Goal: Task Accomplishment & Management: Use online tool/utility

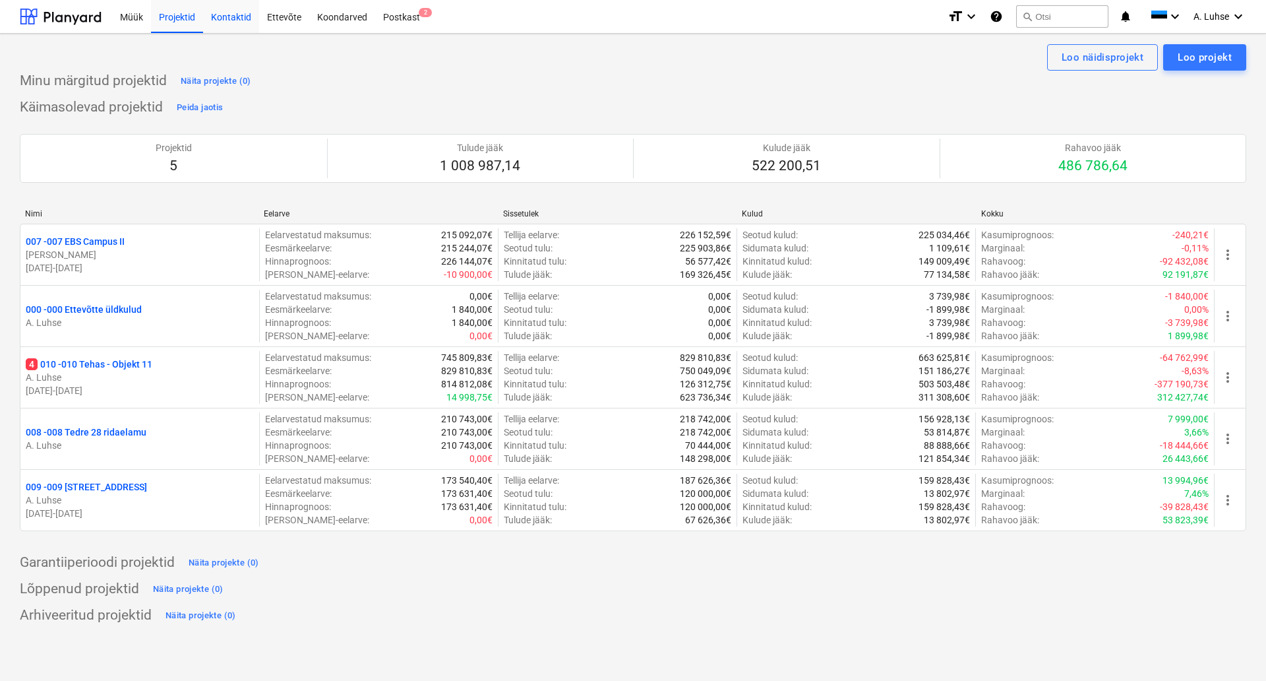
drag, startPoint x: 155, startPoint y: 30, endPoint x: 207, endPoint y: 30, distance: 52.1
click at [155, 30] on div "Projektid" at bounding box center [177, 16] width 52 height 34
click at [395, 21] on div "Postkast 2" at bounding box center [401, 16] width 53 height 34
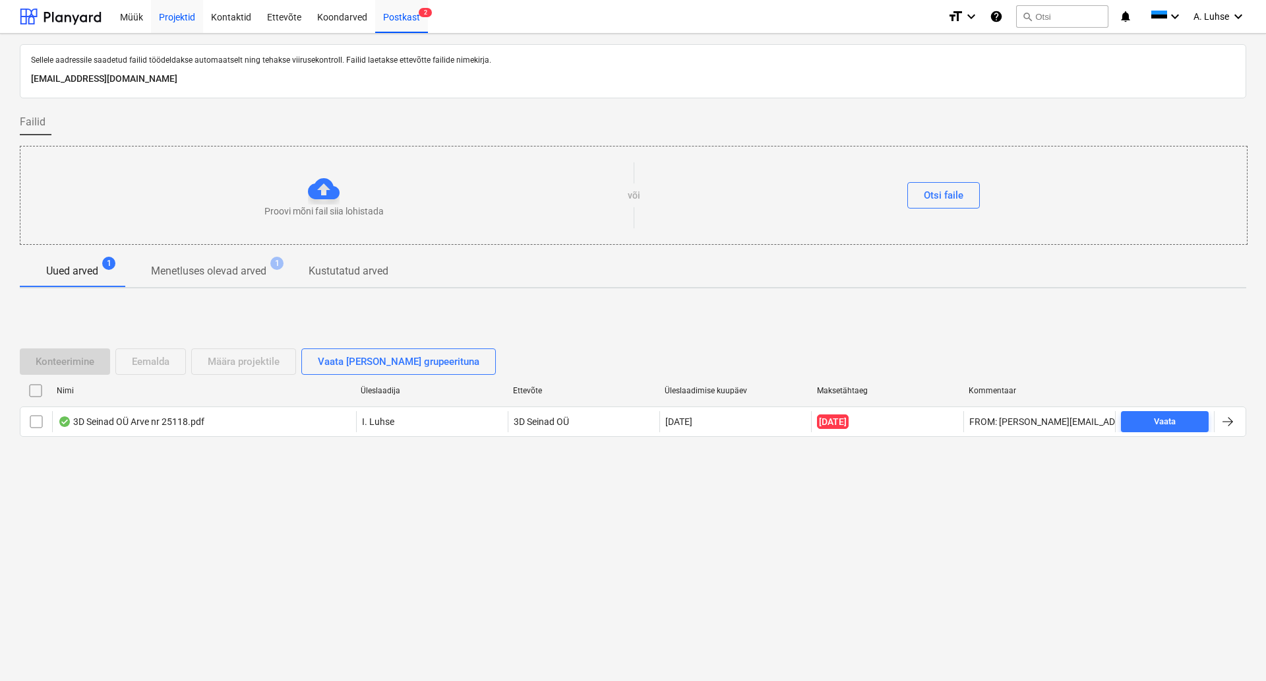
click at [171, 14] on div "Projektid" at bounding box center [177, 16] width 52 height 34
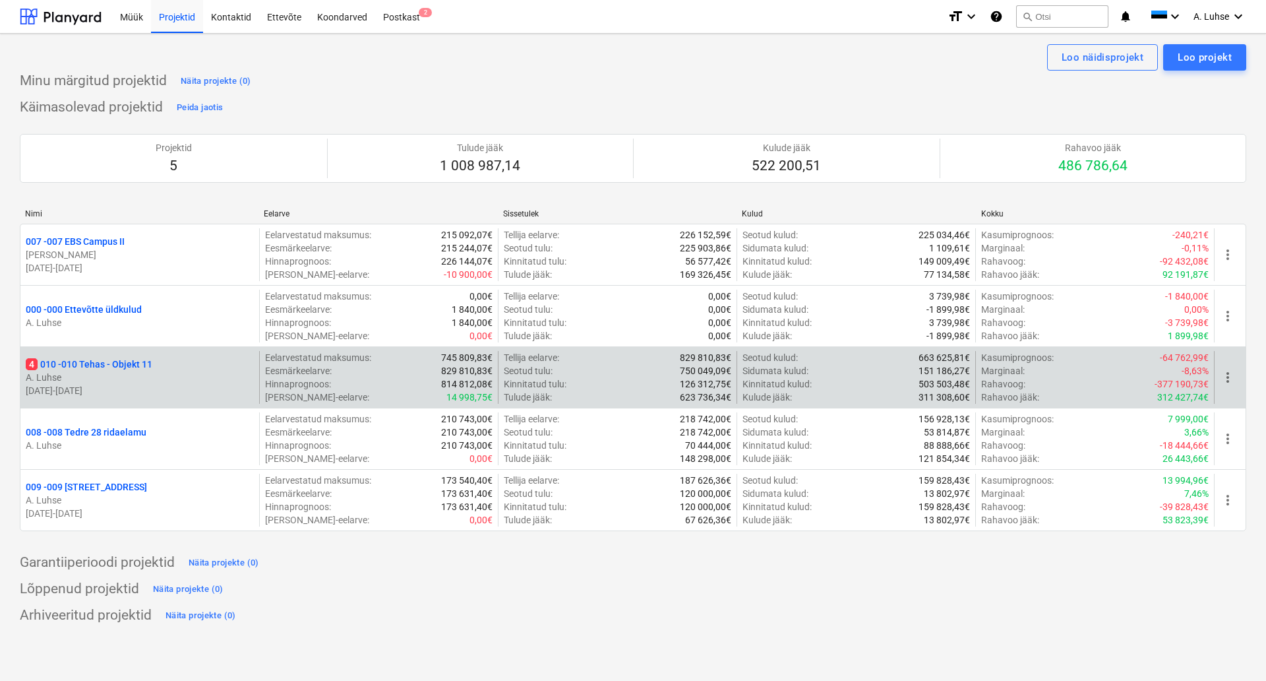
click at [134, 363] on p "4 010 - 010 Tehas - Objekt 11" at bounding box center [89, 363] width 127 height 13
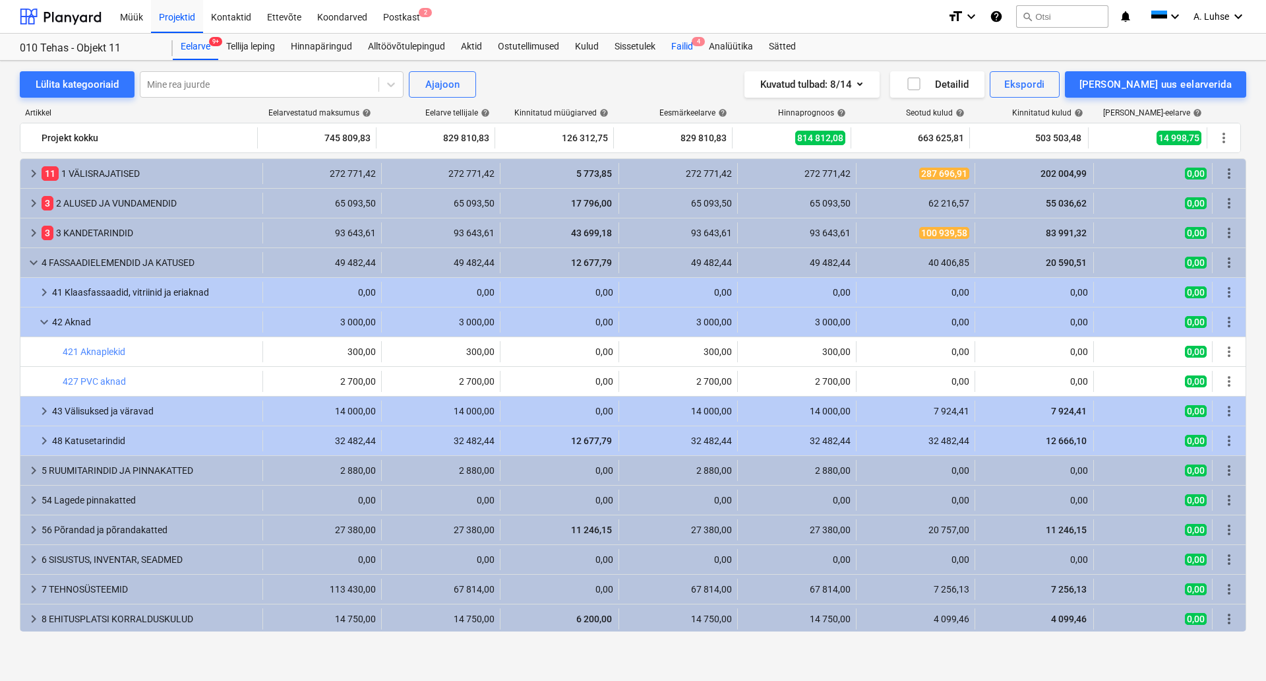
click at [682, 47] on div "Failid 4" at bounding box center [683, 47] width 38 height 26
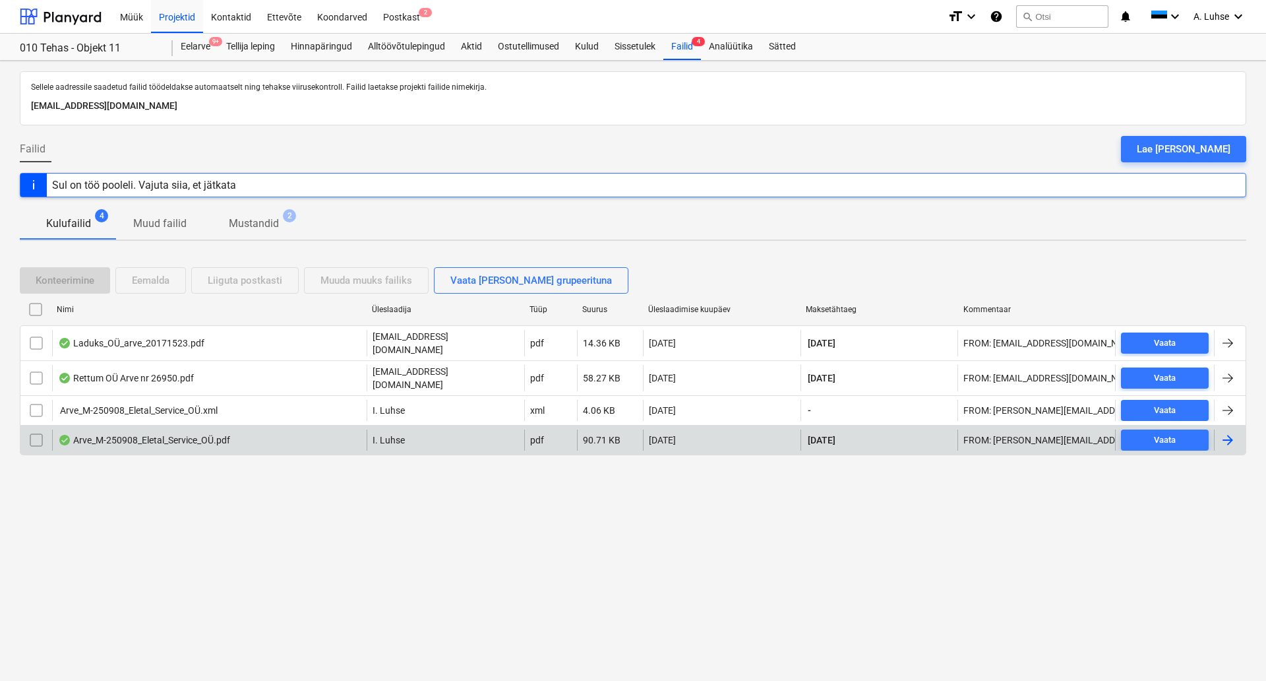
click at [166, 435] on div "Arve_M-250908_Eletal_Service_OÜ.pdf" at bounding box center [209, 439] width 315 height 21
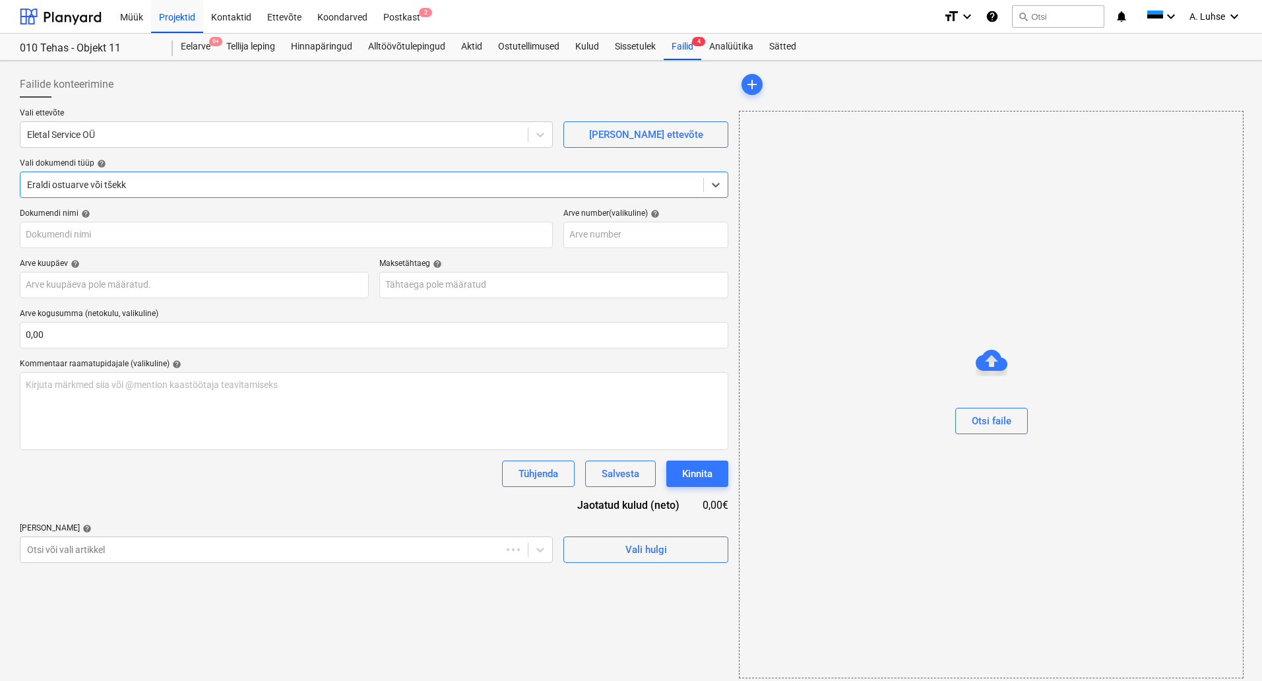
type input "M-250908"
type input "[DATE]"
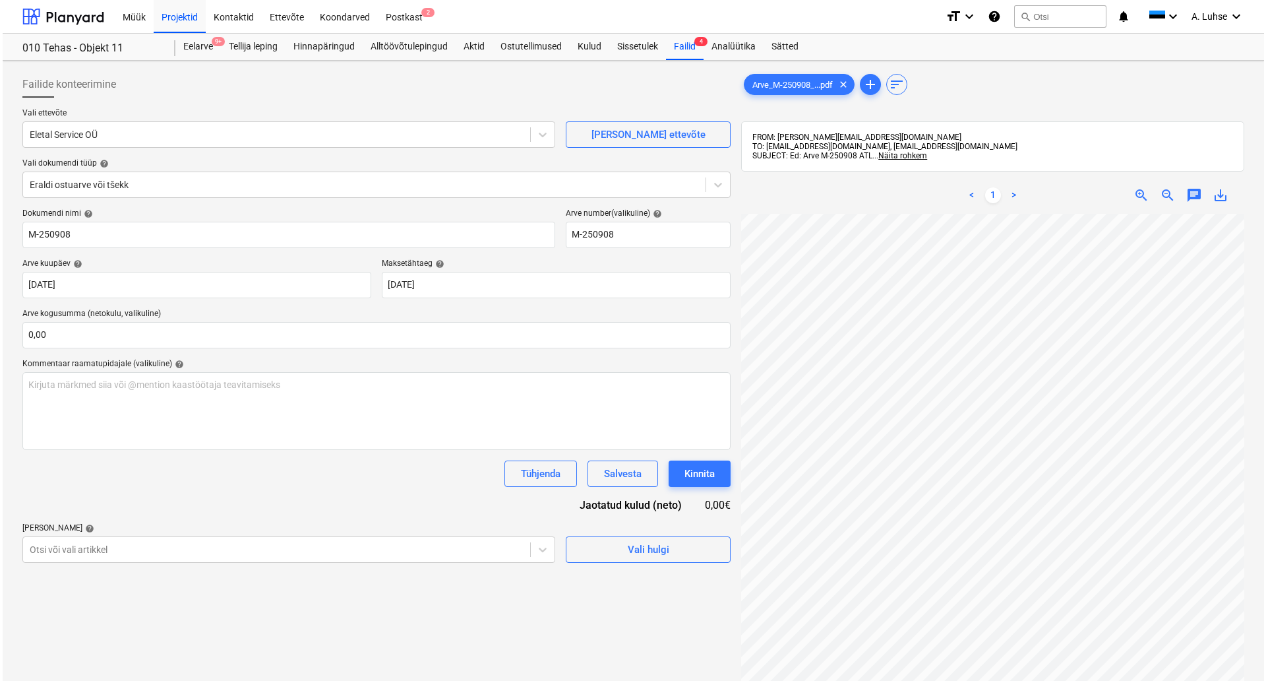
scroll to position [11, 0]
click at [79, 22] on div at bounding box center [61, 16] width 82 height 33
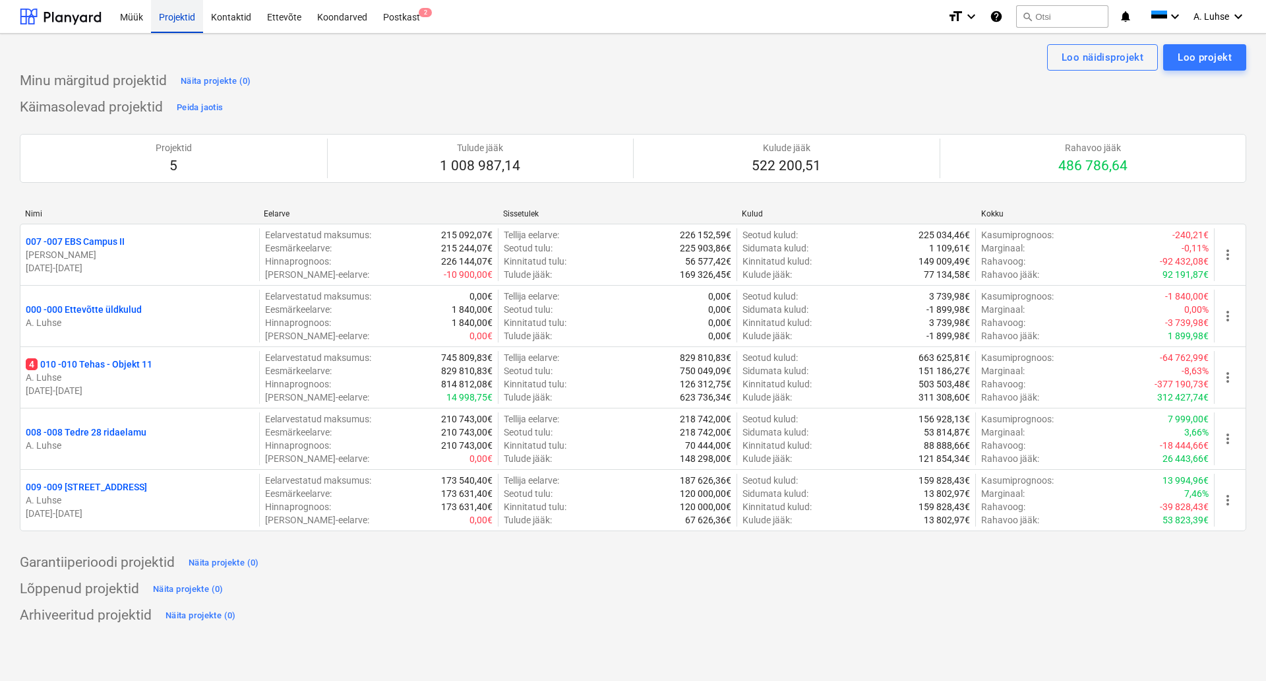
click at [166, 28] on div "Projektid" at bounding box center [177, 16] width 52 height 34
click at [60, 12] on div at bounding box center [61, 16] width 82 height 33
click at [163, 23] on div "Projektid" at bounding box center [177, 16] width 52 height 34
drag, startPoint x: 135, startPoint y: 55, endPoint x: 326, endPoint y: 113, distance: 200.3
click at [326, 113] on div "Loo näidisprojekt Loo projekt Minu märgitud projektid Näita projekte (0) Käimas…" at bounding box center [633, 357] width 1266 height 647
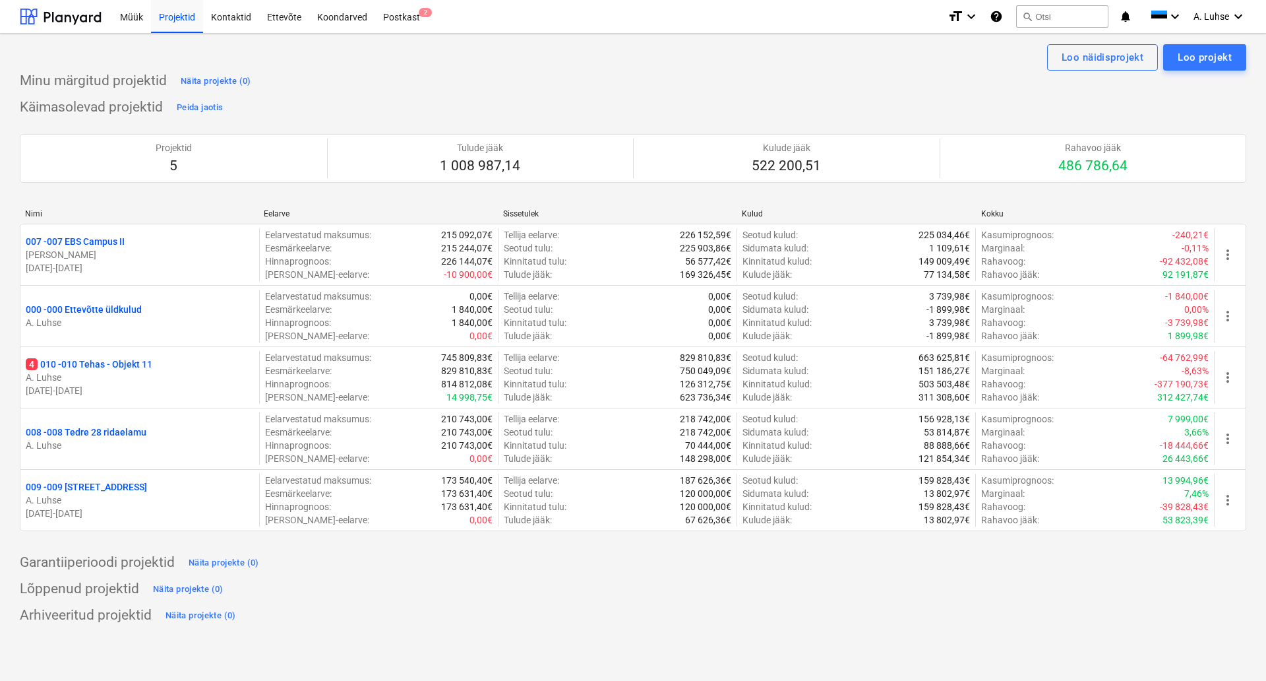
click at [522, 592] on div "Lõppenud projektid Näita projekte (0)" at bounding box center [633, 588] width 1227 height 21
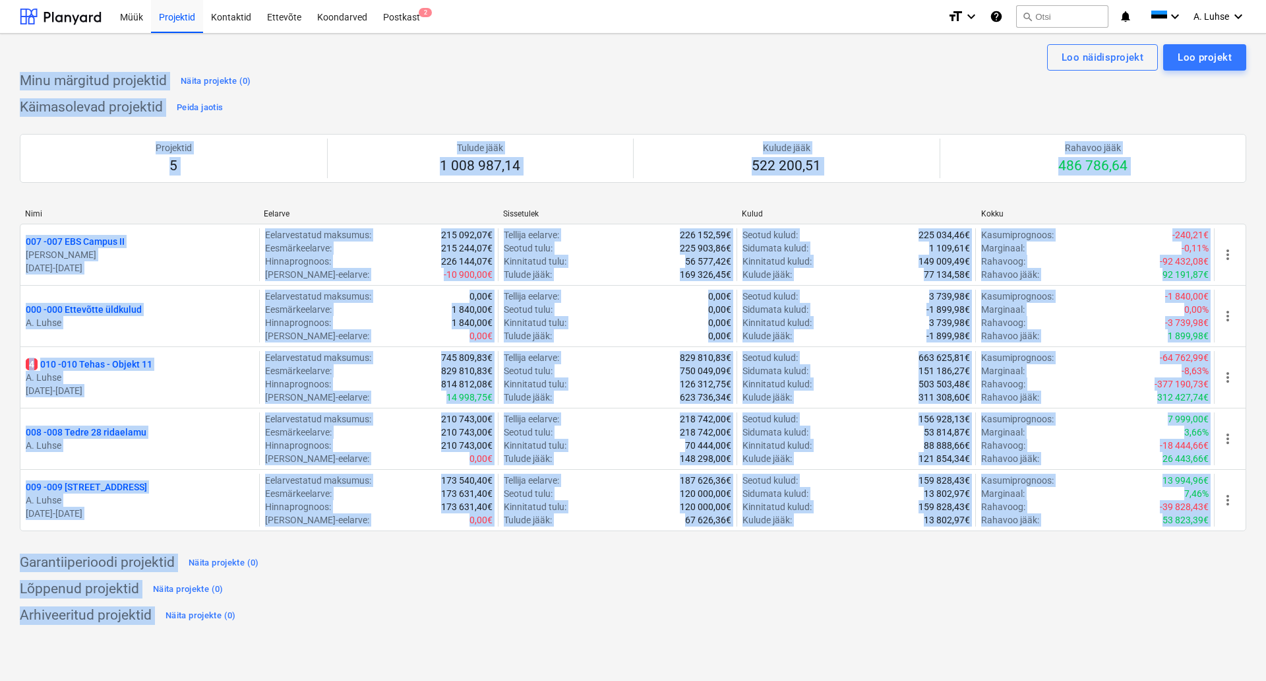
drag, startPoint x: 541, startPoint y: 633, endPoint x: 58, endPoint y: 56, distance: 752.8
click at [58, 56] on div "Loo näidisprojekt Loo projekt Minu märgitud projektid Näita projekte (0) Käimas…" at bounding box center [633, 357] width 1266 height 647
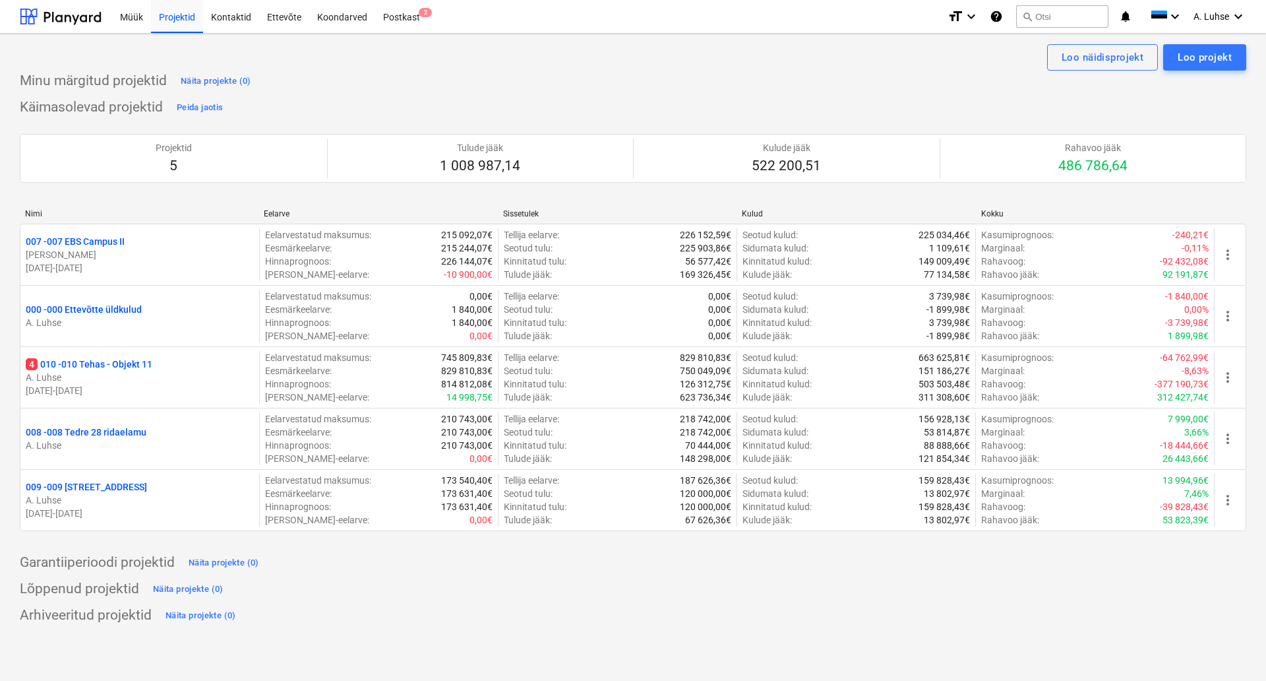
click at [90, 57] on div "Loo näidisprojekt Loo projekt" at bounding box center [633, 57] width 1227 height 26
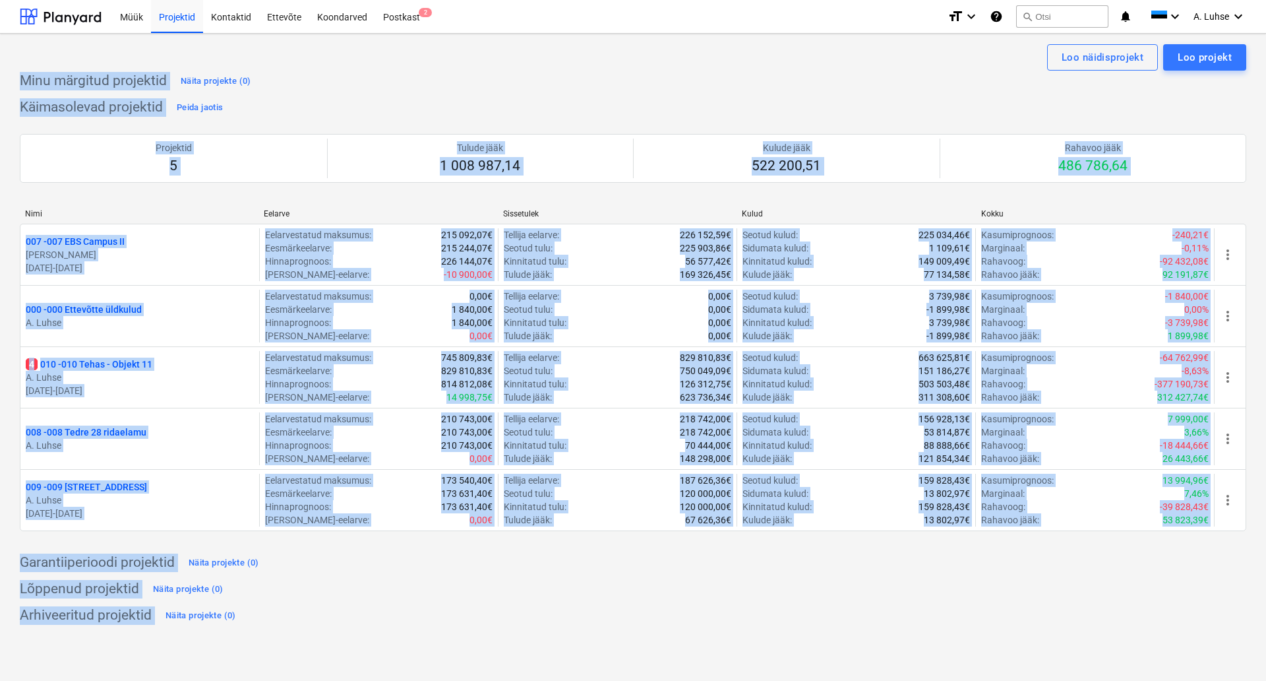
drag, startPoint x: 19, startPoint y: 78, endPoint x: 326, endPoint y: 650, distance: 649.5
click at [326, 650] on div "Loo näidisprojekt Loo projekt Minu märgitud projektid Näita projekte (0) Käimas…" at bounding box center [633, 357] width 1266 height 647
click at [321, 650] on div "Loo näidisprojekt Loo projekt Minu märgitud projektid Näita projekte (0) Käimas…" at bounding box center [633, 357] width 1266 height 647
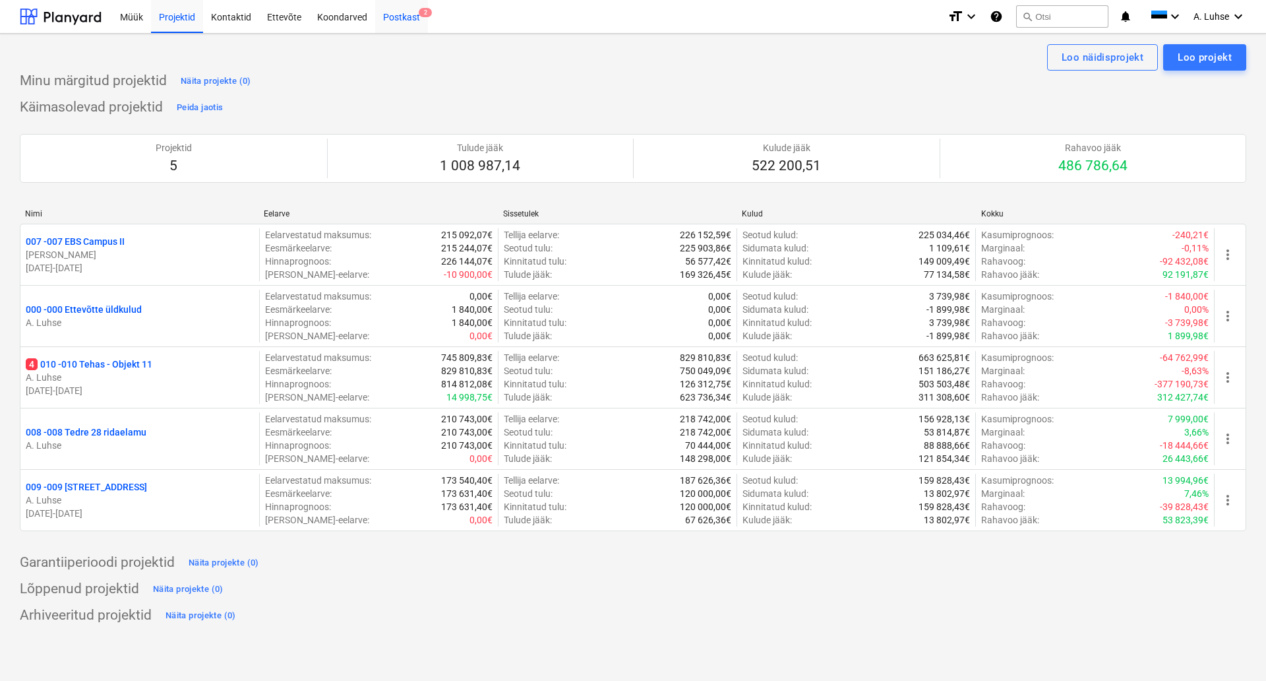
click at [399, 12] on div "Postkast 2" at bounding box center [401, 16] width 53 height 34
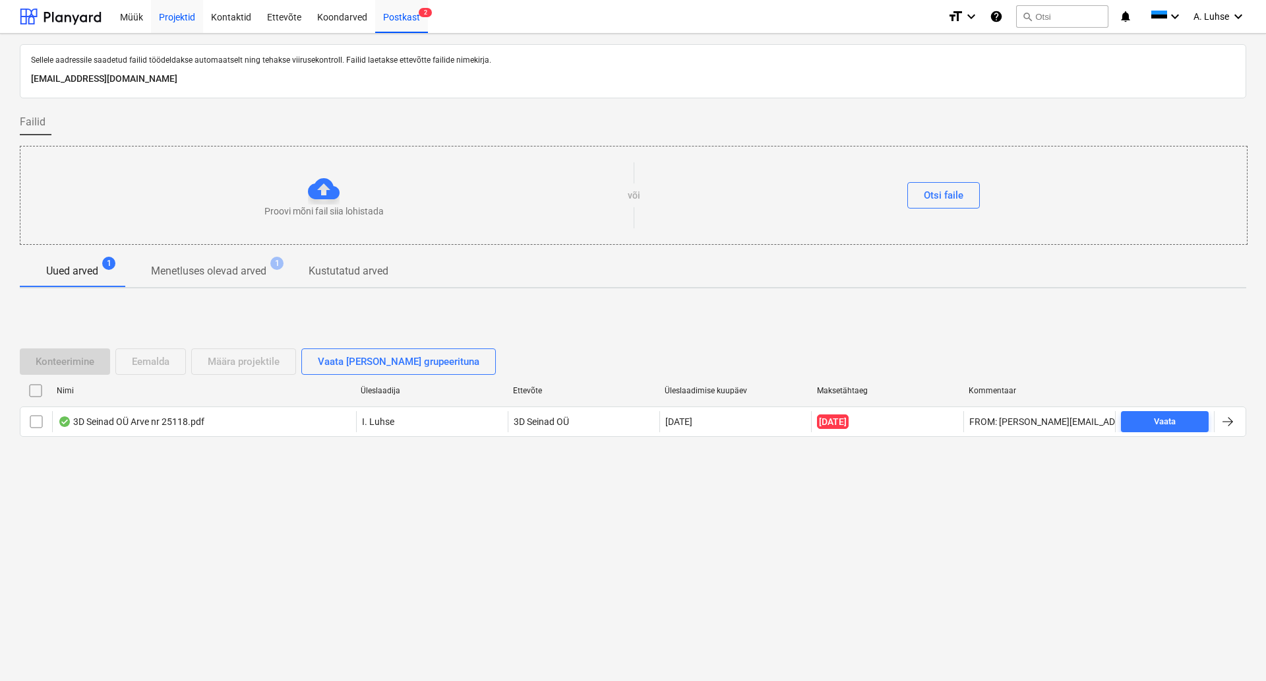
click at [168, 23] on div "Projektid" at bounding box center [177, 16] width 52 height 34
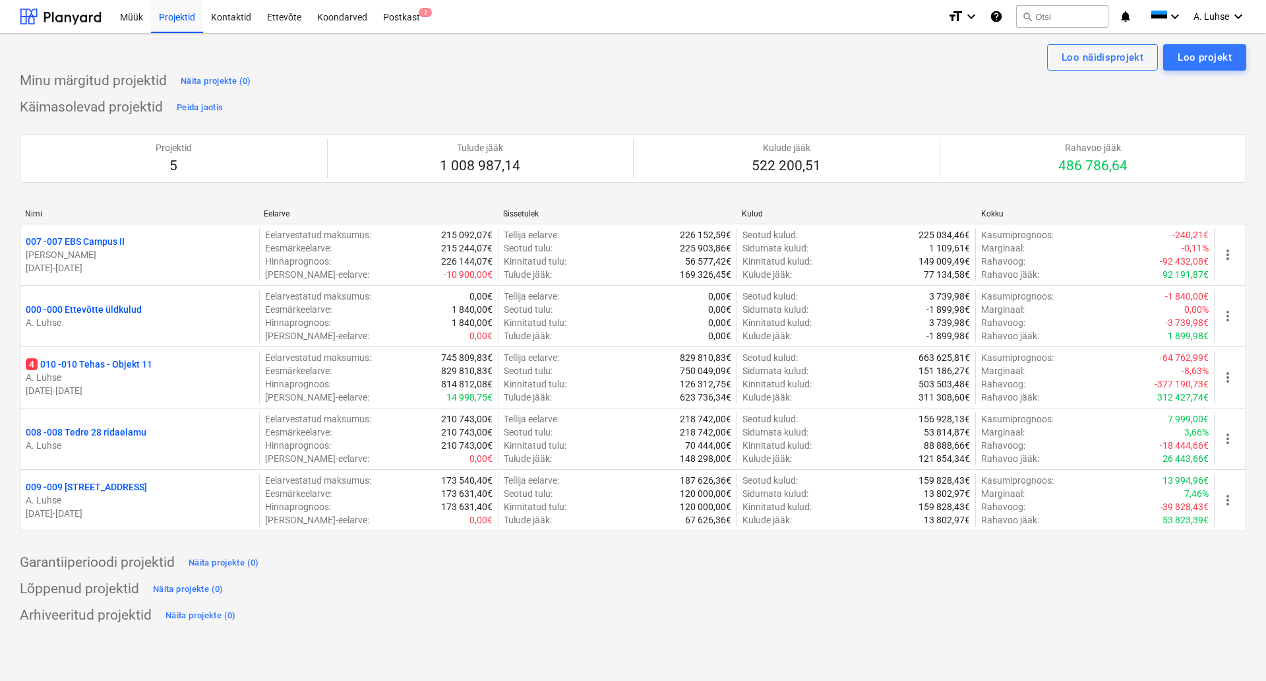
click at [846, 60] on div "Loo näidisprojekt Loo projekt" at bounding box center [633, 57] width 1227 height 26
click at [813, 580] on div "Lõppenud projektid Näita projekte (0)" at bounding box center [633, 588] width 1227 height 21
